Goal: Information Seeking & Learning: Learn about a topic

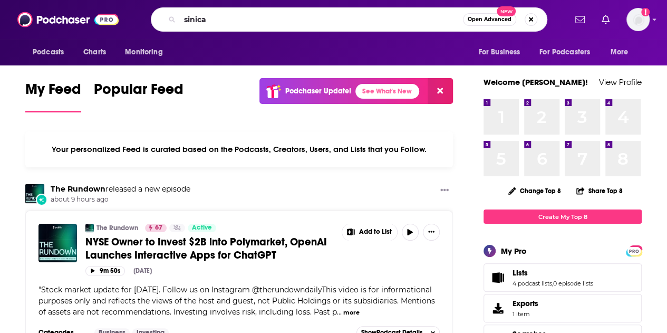
type input "sinica"
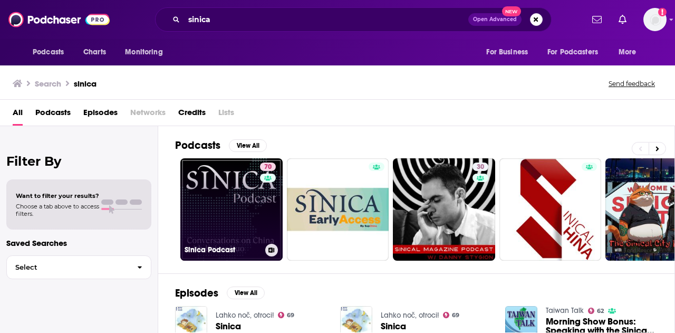
click at [236, 187] on link "70 Sinica Podcast" at bounding box center [231, 209] width 102 height 102
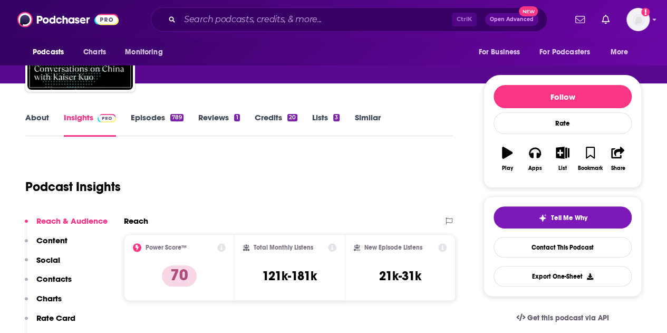
scroll to position [105, 0]
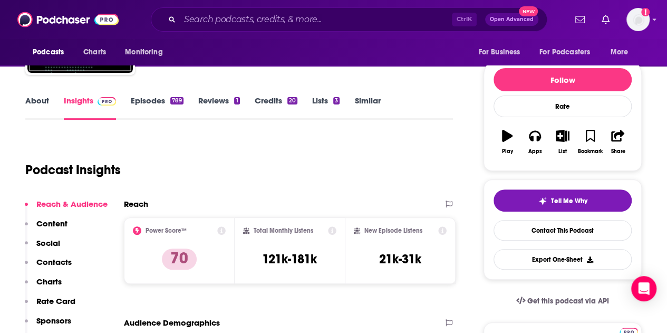
click at [31, 100] on link "About" at bounding box center [37, 107] width 24 height 24
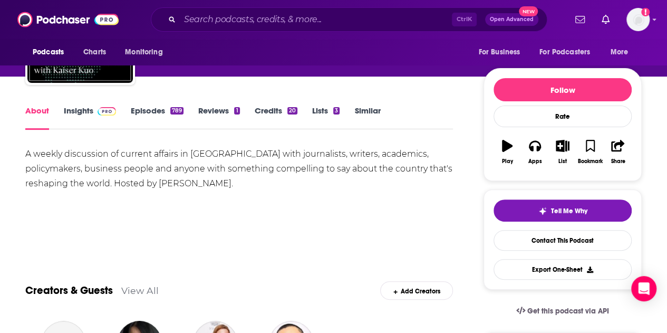
scroll to position [105, 0]
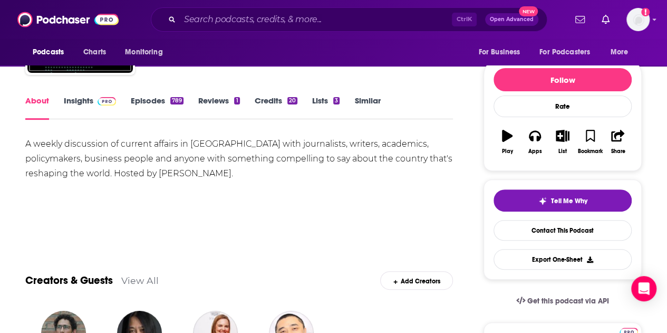
click at [71, 154] on div "A weekly discussion of current affairs in [GEOGRAPHIC_DATA] with journalists, w…" at bounding box center [239, 159] width 428 height 44
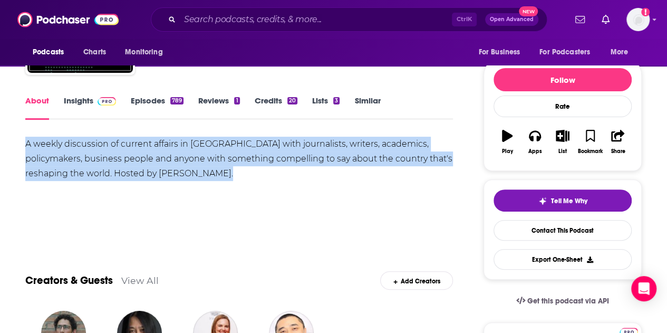
click at [72, 154] on div "A weekly discussion of current affairs in [GEOGRAPHIC_DATA] with journalists, w…" at bounding box center [239, 159] width 428 height 44
copy div "A weekly discussion of current affairs in [GEOGRAPHIC_DATA] with journalists, w…"
